Goal: Information Seeking & Learning: Understand process/instructions

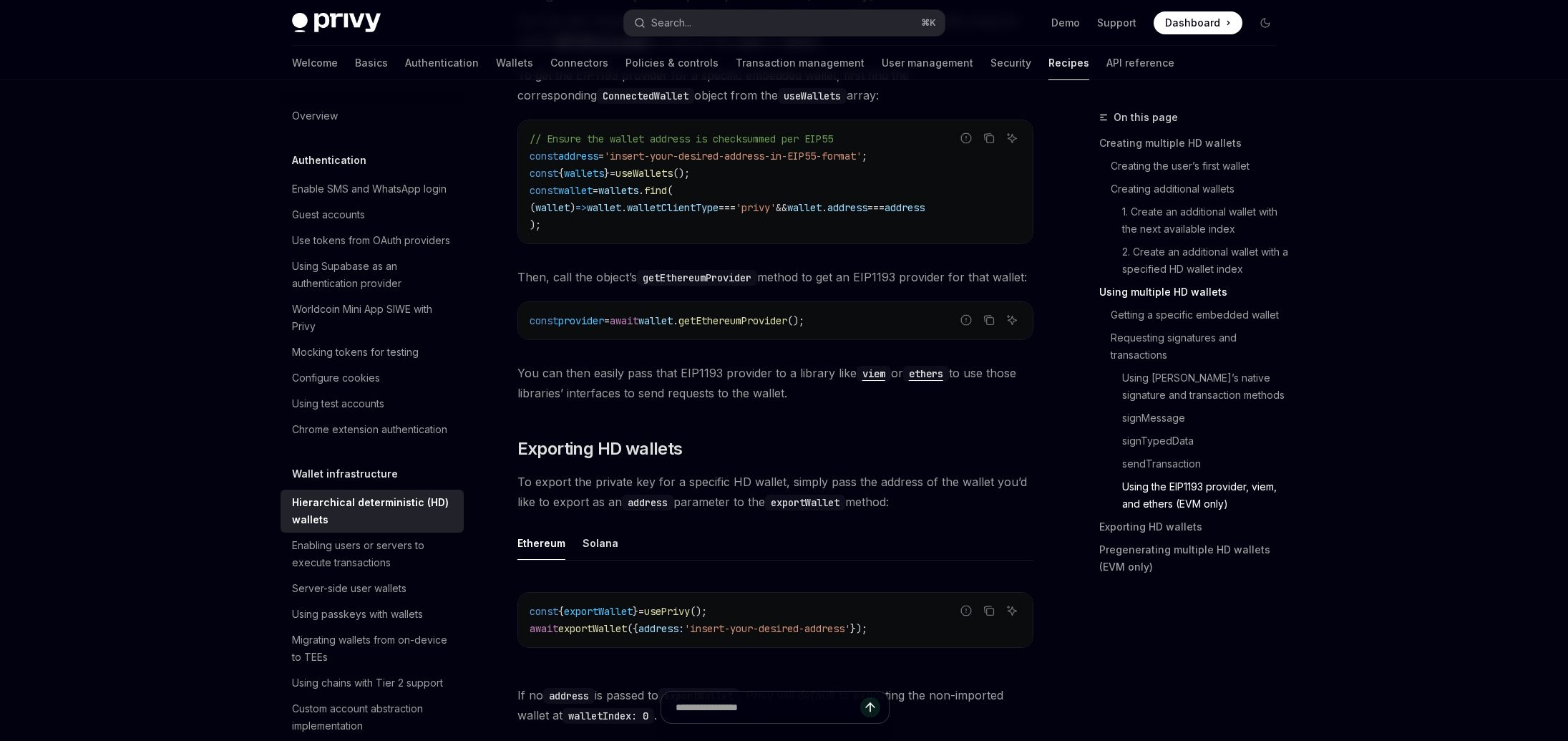
scroll to position [18, 0]
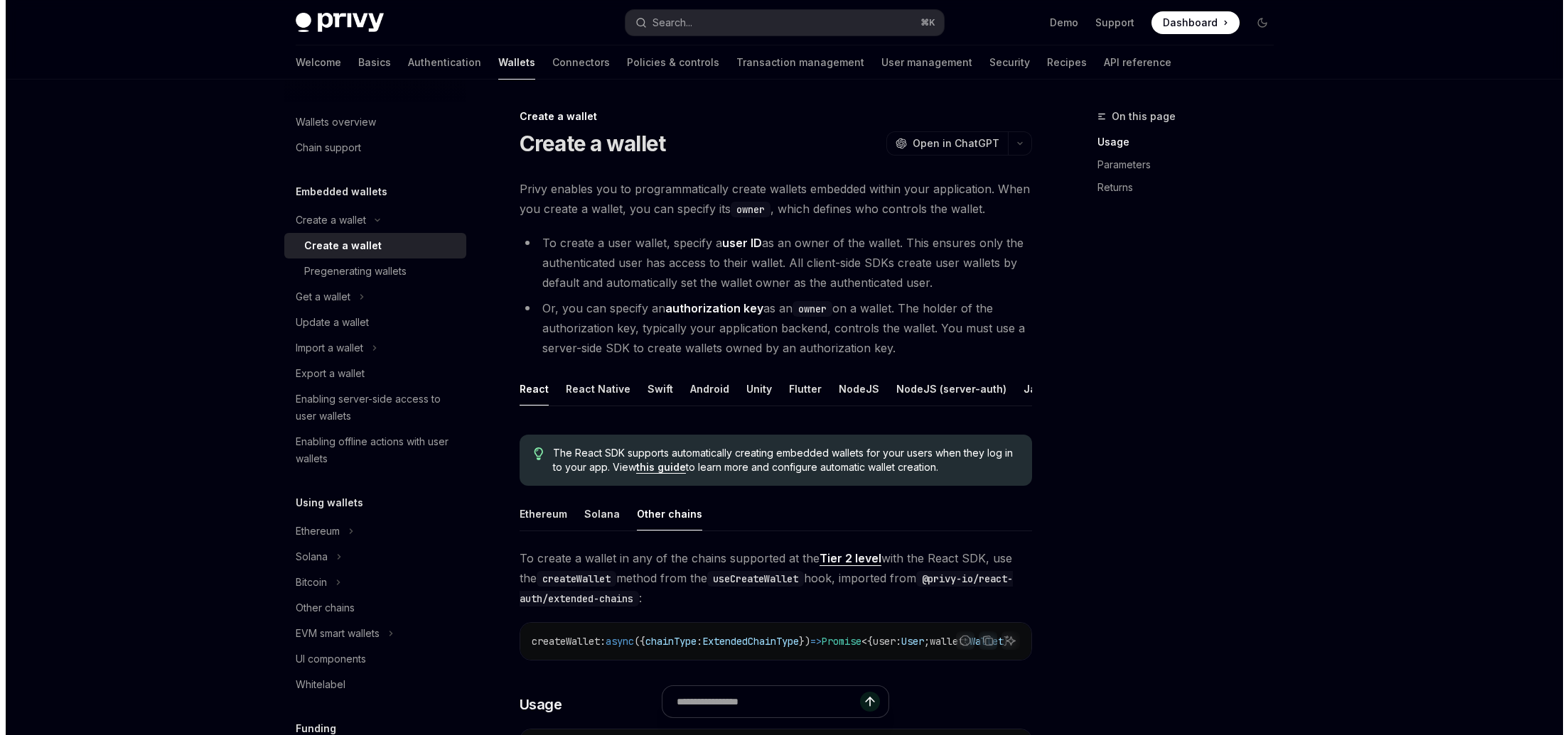
scroll to position [434, 0]
